Goal: Communication & Community: Connect with others

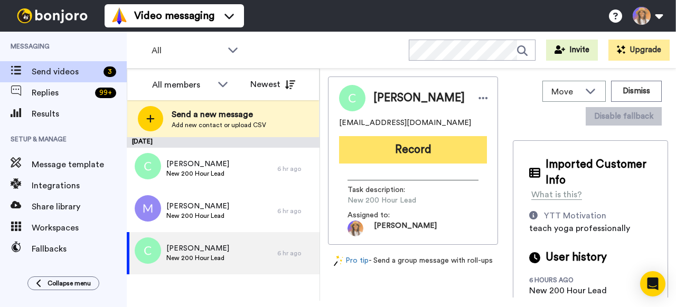
click at [410, 153] on button "Record" at bounding box center [413, 149] width 148 height 27
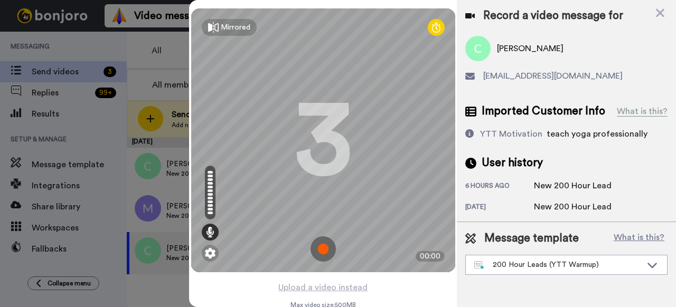
click at [321, 255] on img at bounding box center [322, 248] width 25 height 25
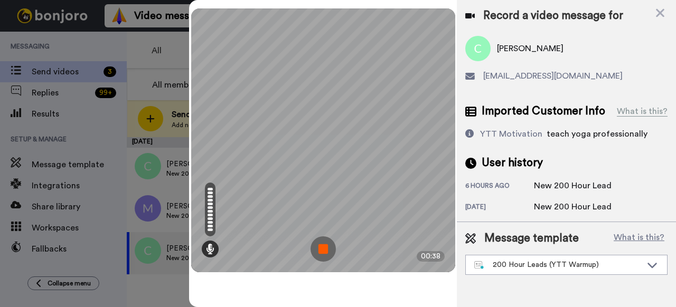
click at [320, 254] on img at bounding box center [322, 248] width 25 height 25
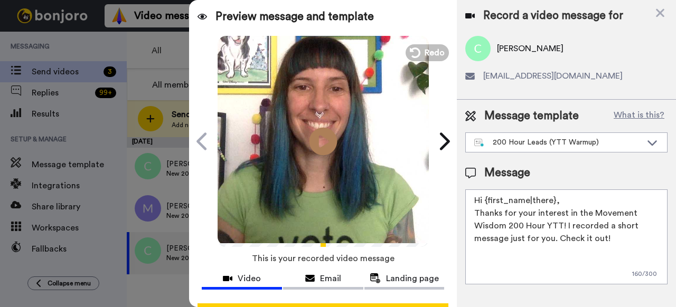
click at [319, 138] on icon "Play/Pause" at bounding box center [323, 141] width 28 height 50
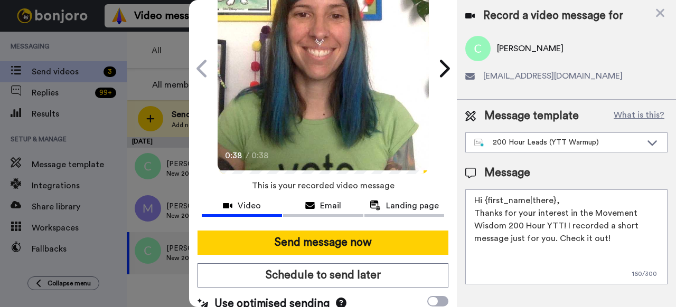
scroll to position [92, 0]
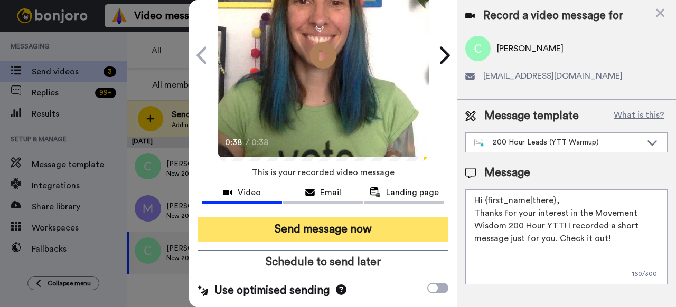
click at [331, 222] on button "Send message now" at bounding box center [322, 229] width 251 height 24
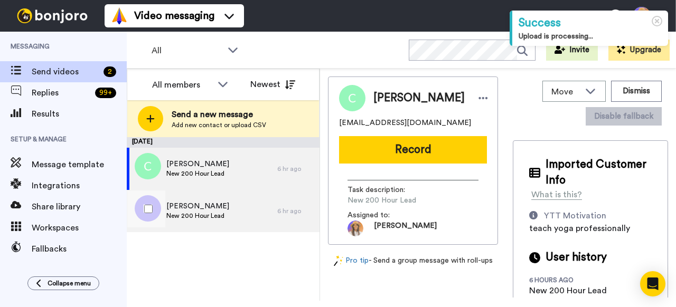
click at [232, 213] on div "Millie New 200 Hour Lead" at bounding box center [202, 211] width 150 height 42
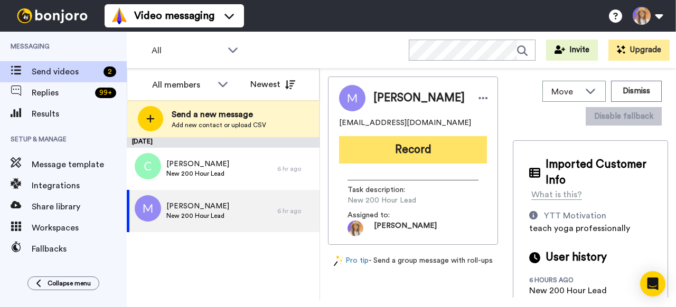
click at [404, 153] on button "Record" at bounding box center [413, 149] width 148 height 27
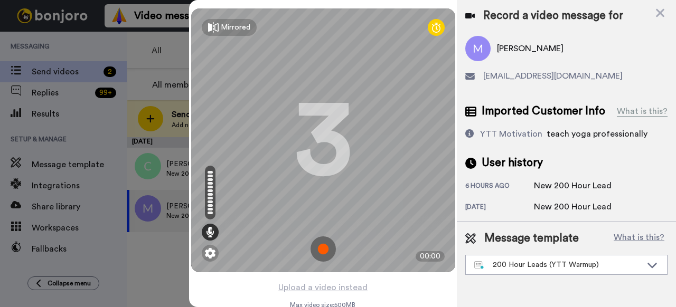
click at [325, 249] on img at bounding box center [322, 248] width 25 height 25
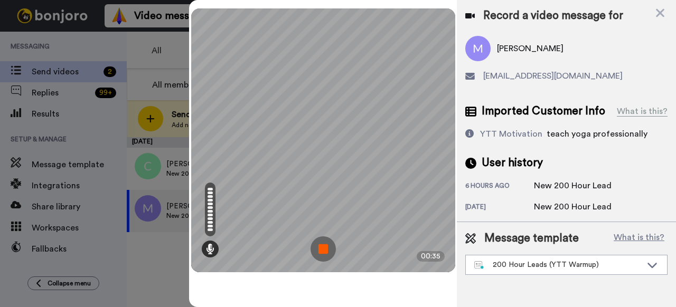
click at [322, 248] on img at bounding box center [322, 248] width 25 height 25
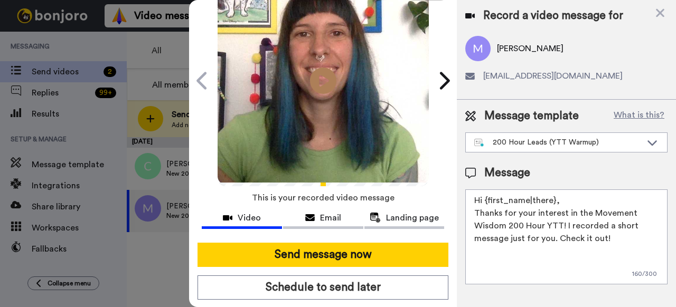
scroll to position [78, 0]
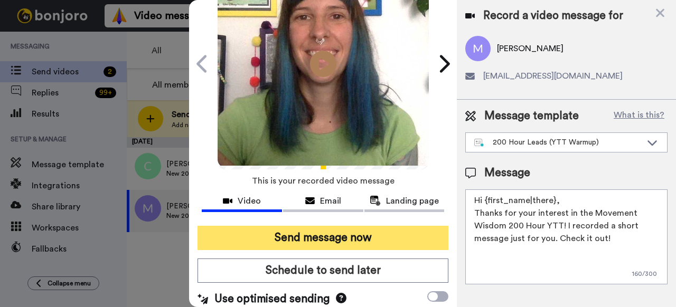
click at [334, 235] on button "Send message now" at bounding box center [322, 238] width 251 height 24
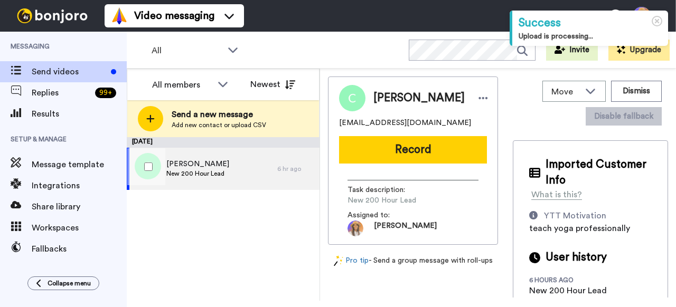
click at [242, 170] on div "Cecily New 200 Hour Lead" at bounding box center [202, 169] width 150 height 42
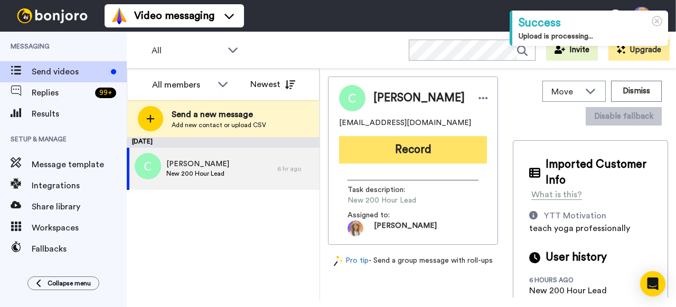
click at [368, 148] on button "Record" at bounding box center [413, 149] width 148 height 27
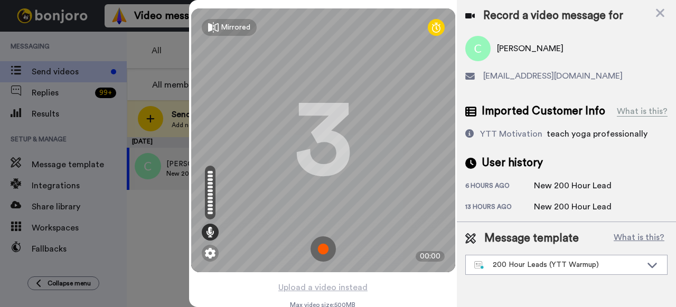
click at [321, 249] on img at bounding box center [322, 248] width 25 height 25
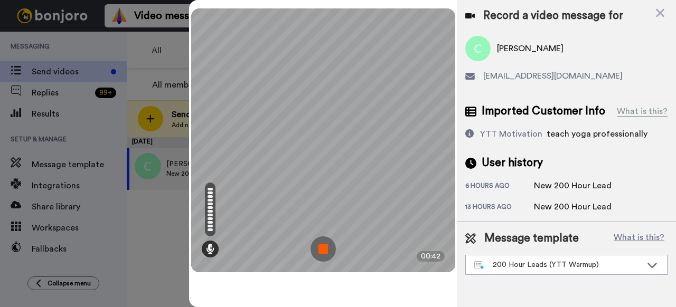
click at [322, 248] on img at bounding box center [322, 248] width 25 height 25
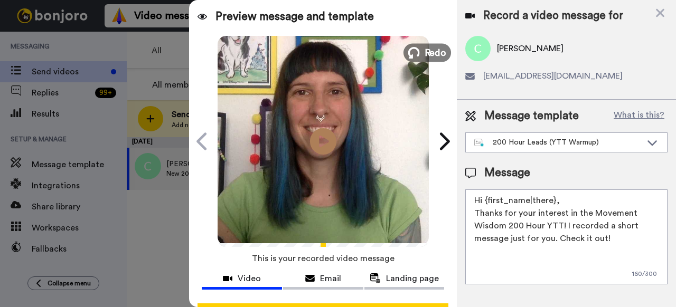
click at [424, 51] on span "Redo" at bounding box center [435, 52] width 22 height 14
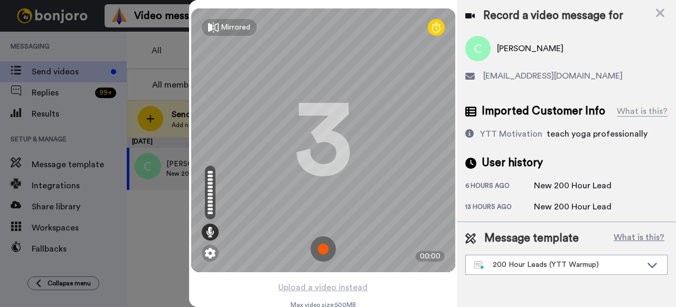
click at [319, 256] on img at bounding box center [322, 248] width 25 height 25
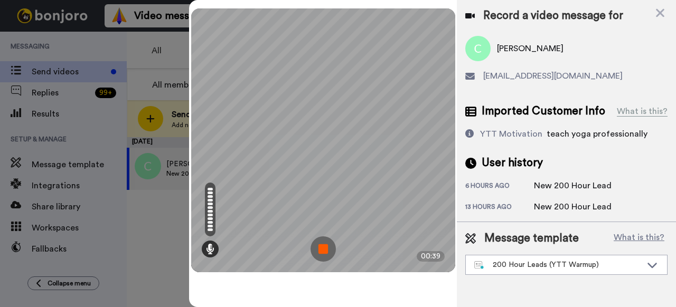
click at [326, 244] on img at bounding box center [322, 248] width 25 height 25
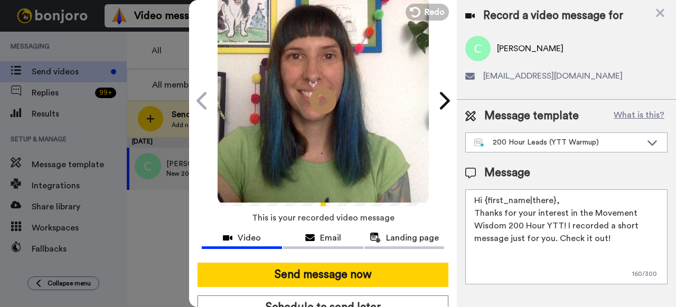
scroll to position [92, 0]
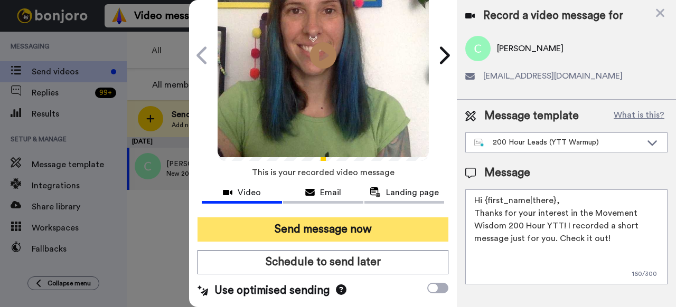
click at [315, 224] on button "Send message now" at bounding box center [322, 229] width 251 height 24
